Goal: Task Accomplishment & Management: Use online tool/utility

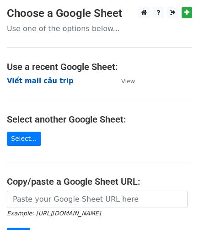
click at [51, 83] on strong "Viết mail câu trip" at bounding box center [40, 81] width 67 height 8
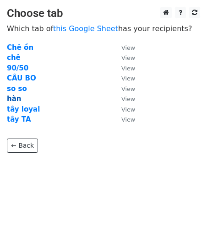
click at [14, 100] on strong "hàn" at bounding box center [14, 99] width 14 height 8
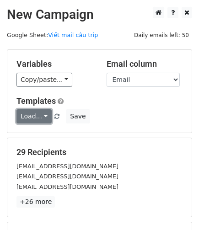
click at [43, 115] on link "Load..." at bounding box center [33, 116] width 35 height 14
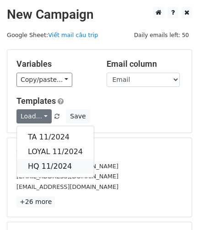
click at [61, 161] on link "HQ 11/2024" at bounding box center [55, 166] width 77 height 15
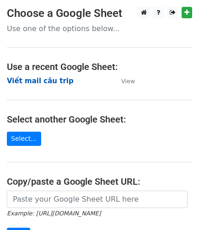
click at [55, 82] on strong "Viết mail câu trip" at bounding box center [40, 81] width 67 height 8
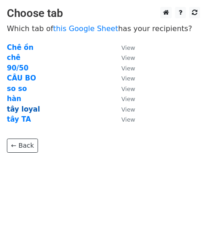
click at [28, 109] on strong "tây loyal" at bounding box center [23, 109] width 33 height 8
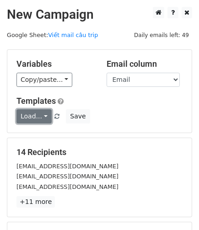
click at [37, 117] on link "Load..." at bounding box center [33, 116] width 35 height 14
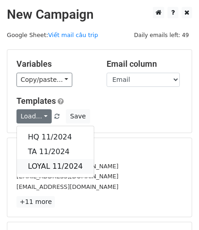
click at [38, 164] on link "LOYAL 11/2024" at bounding box center [55, 166] width 77 height 15
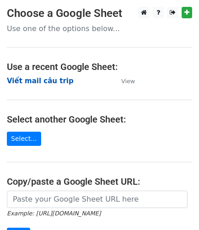
click at [49, 81] on strong "Viết mail câu trip" at bounding box center [40, 81] width 67 height 8
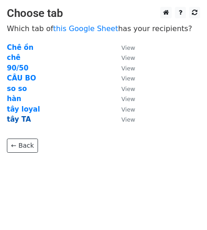
click at [20, 117] on strong "tây TA" at bounding box center [19, 119] width 24 height 8
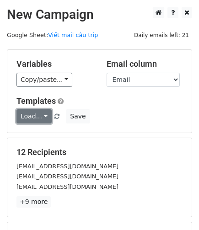
click at [42, 117] on link "Load..." at bounding box center [33, 116] width 35 height 14
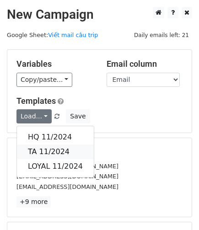
click at [52, 146] on link "TA 11/2024" at bounding box center [55, 151] width 77 height 15
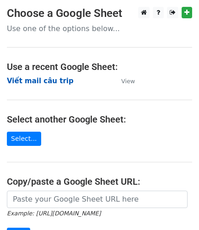
drag, startPoint x: 38, startPoint y: 83, endPoint x: 47, endPoint y: 82, distance: 8.7
click at [38, 82] on strong "Viết mail câu trip" at bounding box center [40, 81] width 67 height 8
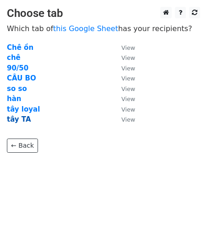
click at [19, 120] on strong "tây TA" at bounding box center [19, 119] width 24 height 8
